Goal: Use online tool/utility: Utilize a website feature to perform a specific function

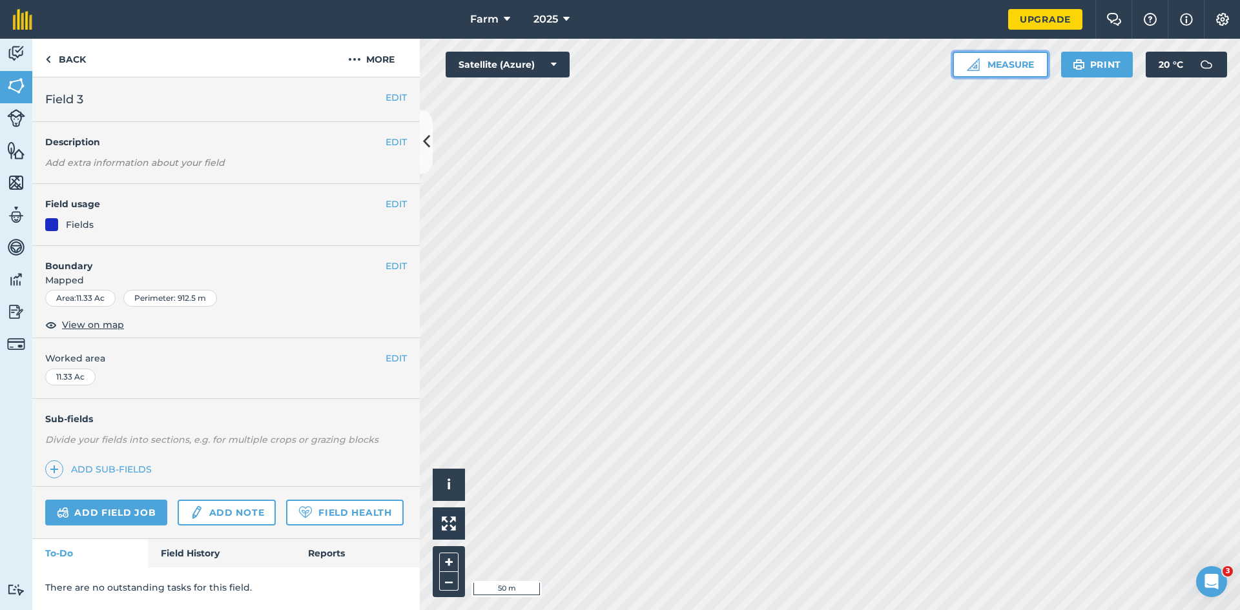
click at [1009, 59] on button "Measure" at bounding box center [1000, 65] width 96 height 26
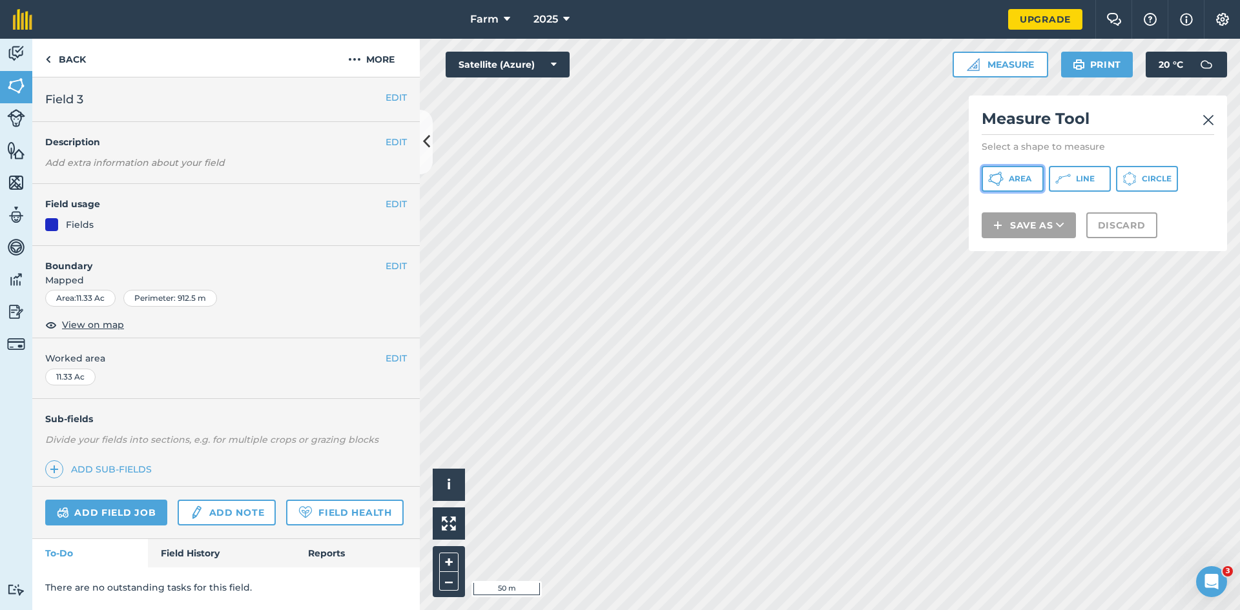
click at [1021, 180] on span "Area" at bounding box center [1020, 179] width 23 height 10
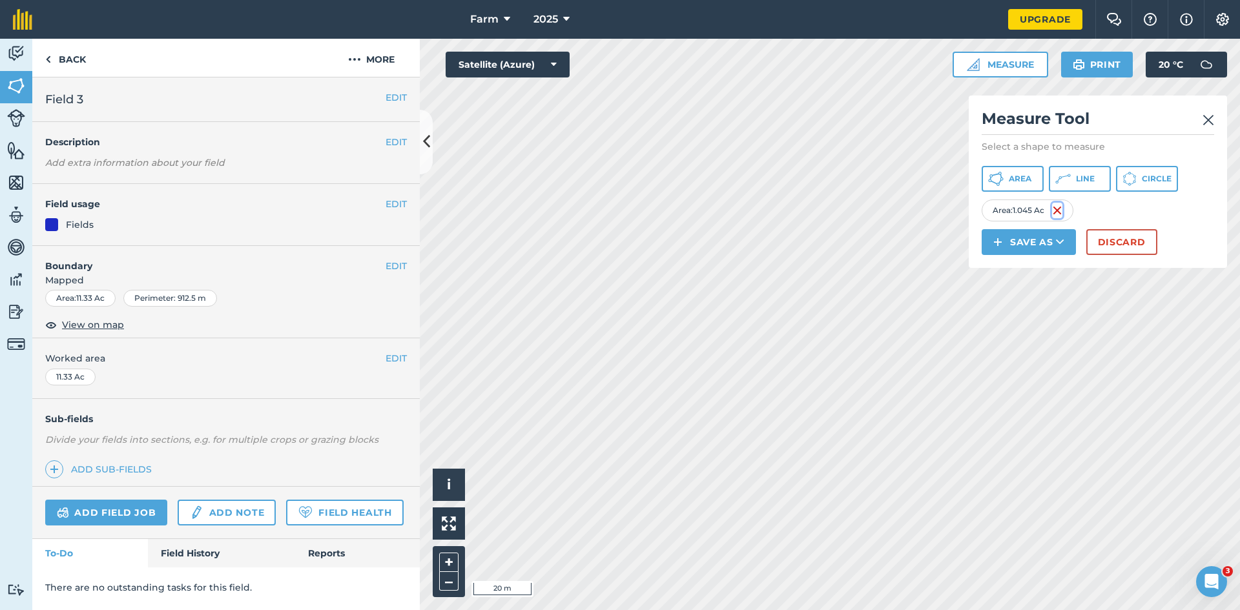
click at [1058, 212] on img at bounding box center [1057, 210] width 10 height 15
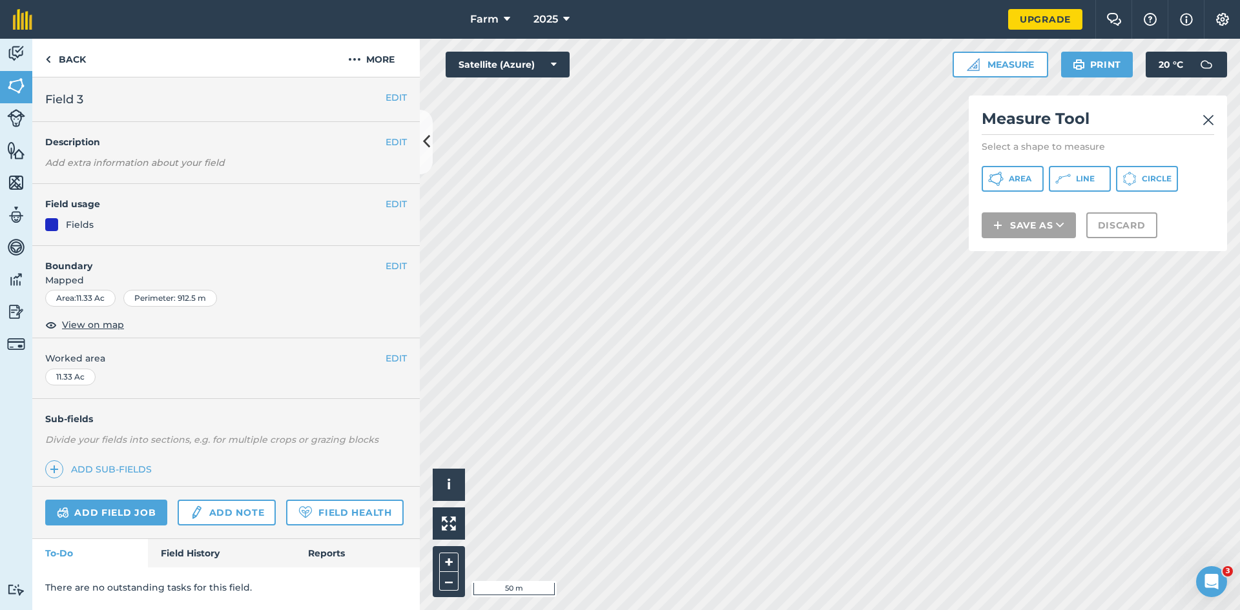
click at [1213, 125] on img at bounding box center [1208, 119] width 12 height 15
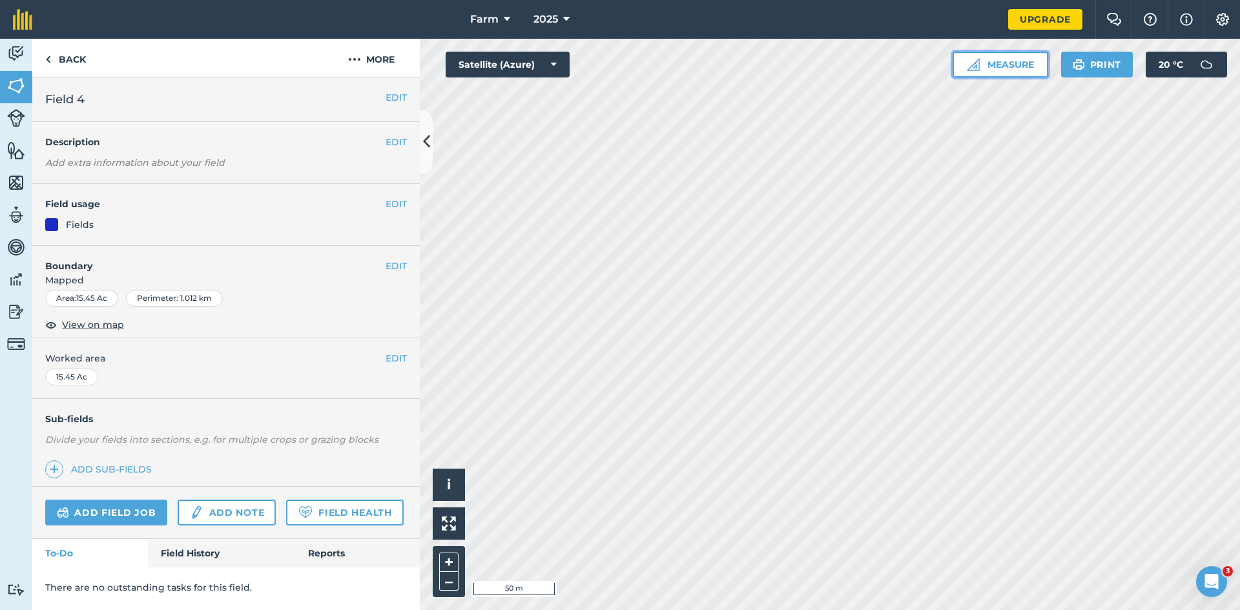
click at [998, 70] on button "Measure" at bounding box center [1000, 65] width 96 height 26
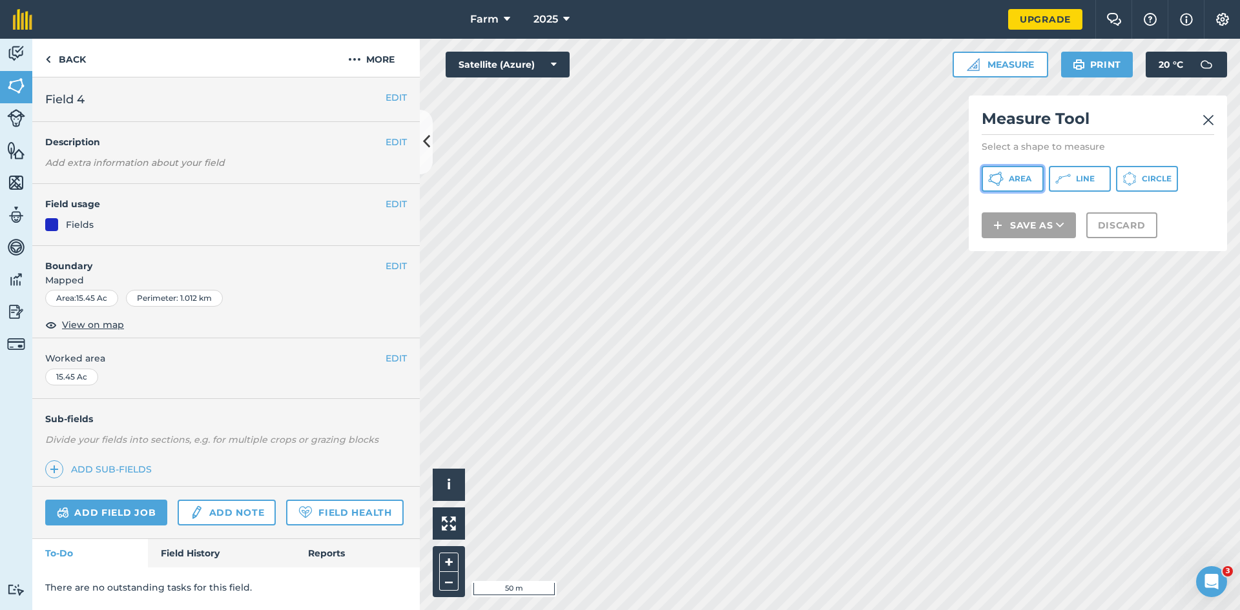
click at [1023, 172] on button "Area" at bounding box center [1012, 179] width 62 height 26
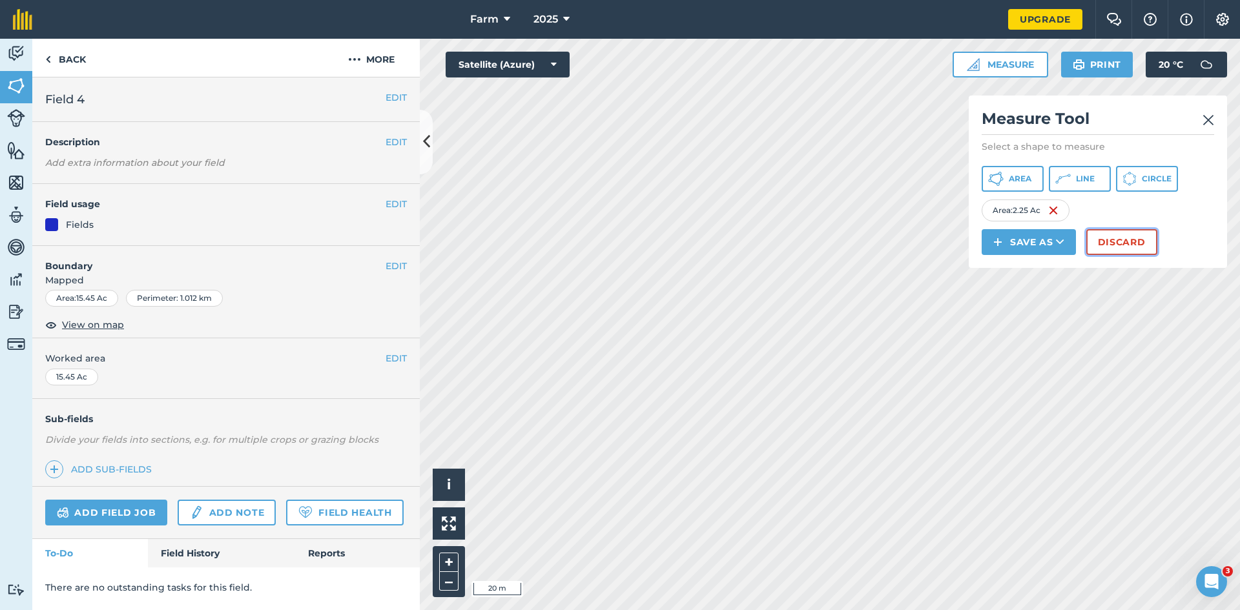
click at [1094, 233] on button "Discard" at bounding box center [1121, 242] width 71 height 26
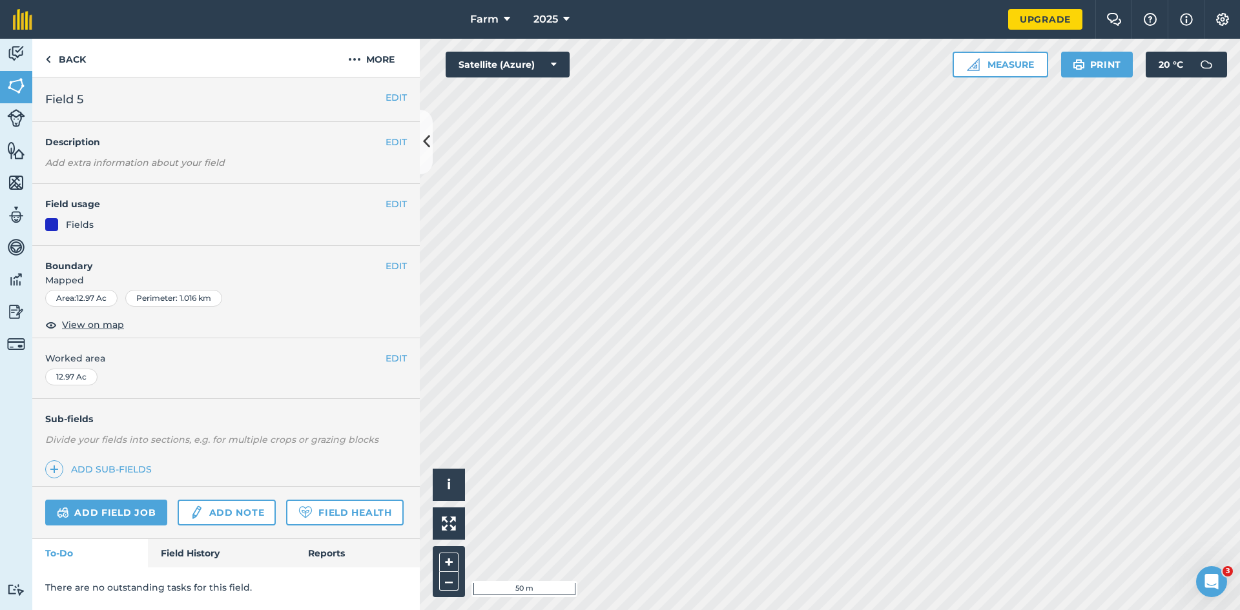
click at [301, 275] on div "Activity Fields Livestock Features Maps Team Vehicles Data Reporting Billing Tu…" at bounding box center [620, 324] width 1240 height 571
